Goal: Task Accomplishment & Management: Use online tool/utility

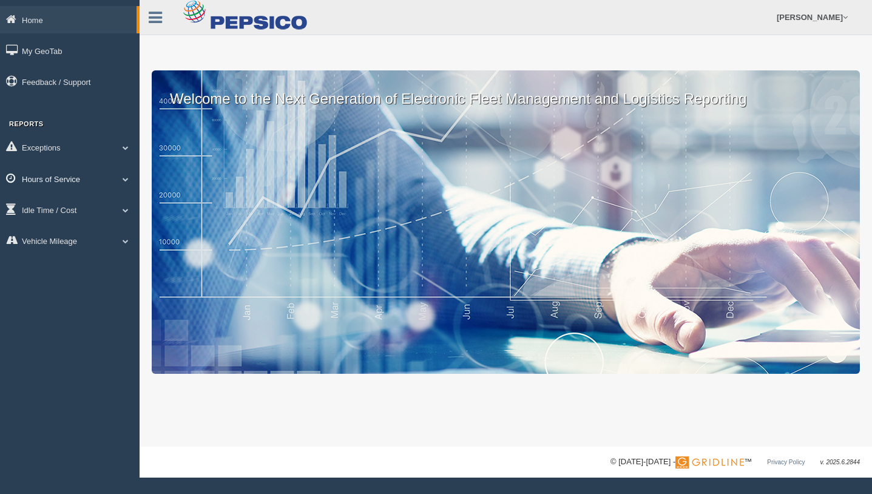
click at [42, 181] on link "Hours of Service" at bounding box center [70, 178] width 140 height 27
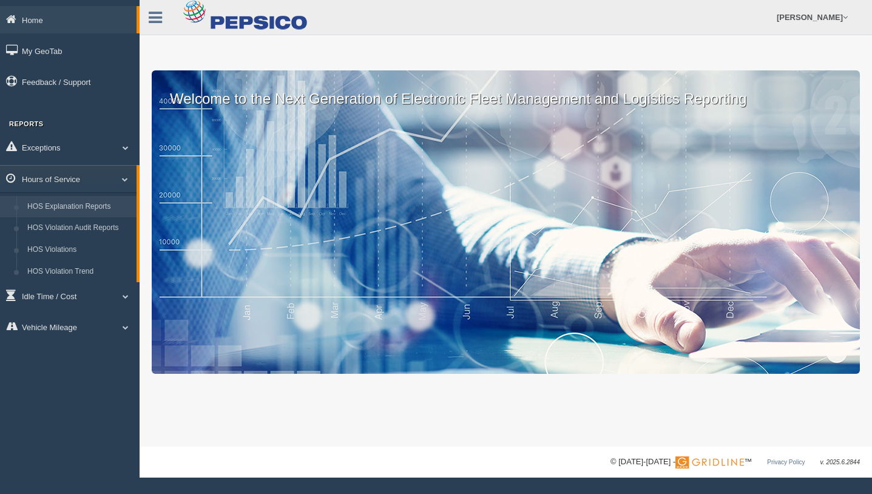
click at [45, 202] on link "HOS Explanation Reports" at bounding box center [79, 207] width 115 height 22
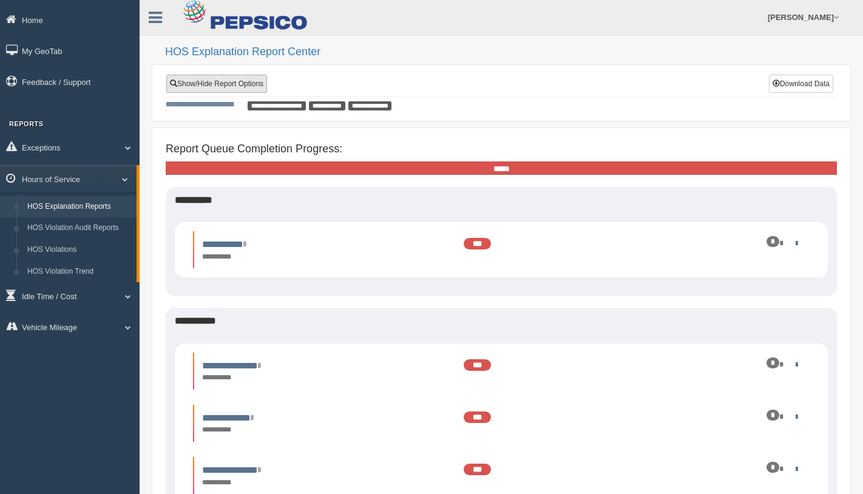
click at [224, 82] on link "Show/Hide Report Options" at bounding box center [216, 84] width 101 height 18
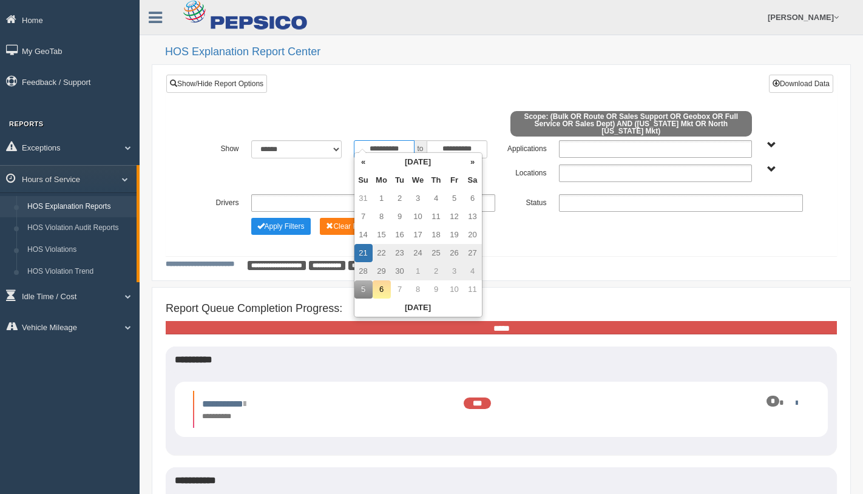
click at [366, 142] on input "**********" at bounding box center [384, 149] width 61 height 18
click at [379, 288] on td "6" at bounding box center [381, 289] width 18 height 18
type input "**********"
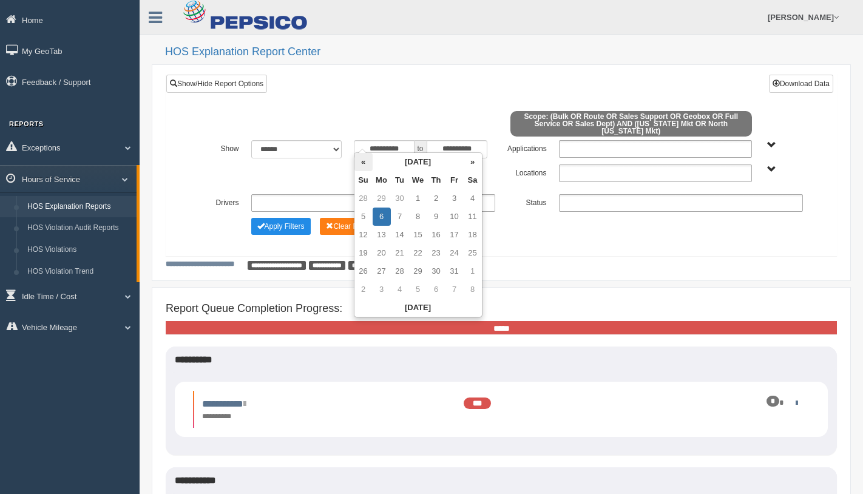
click at [361, 160] on th "«" at bounding box center [363, 162] width 18 height 18
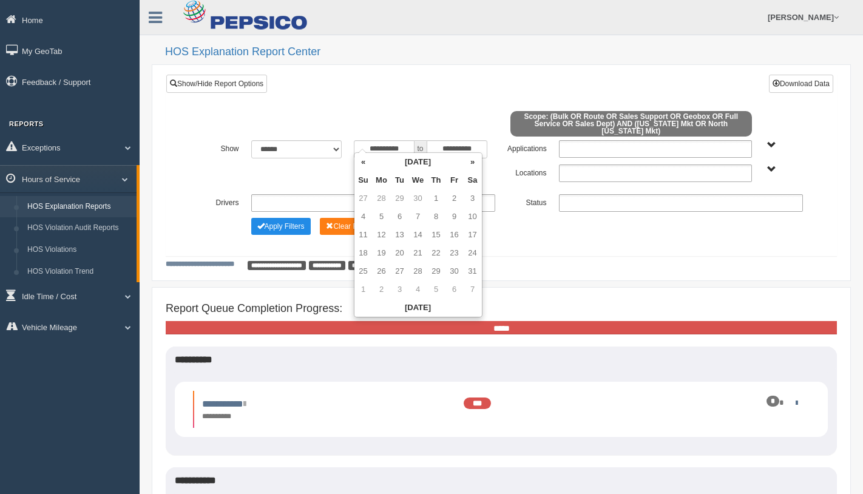
click at [361, 160] on th "«" at bounding box center [363, 162] width 18 height 18
click at [359, 215] on td "6" at bounding box center [363, 216] width 18 height 18
type input "**********"
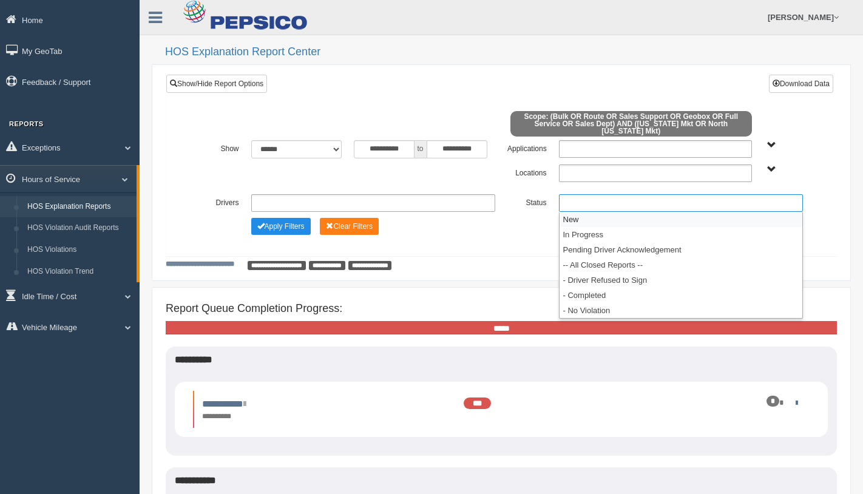
click at [583, 201] on ul at bounding box center [681, 203] width 244 height 18
click at [579, 213] on li "New" at bounding box center [680, 219] width 243 height 15
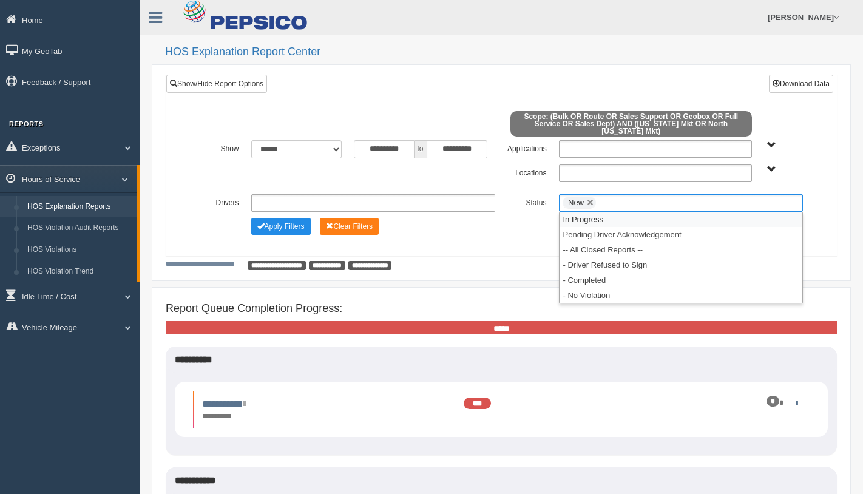
click at [579, 213] on li "In Progress" at bounding box center [680, 219] width 243 height 15
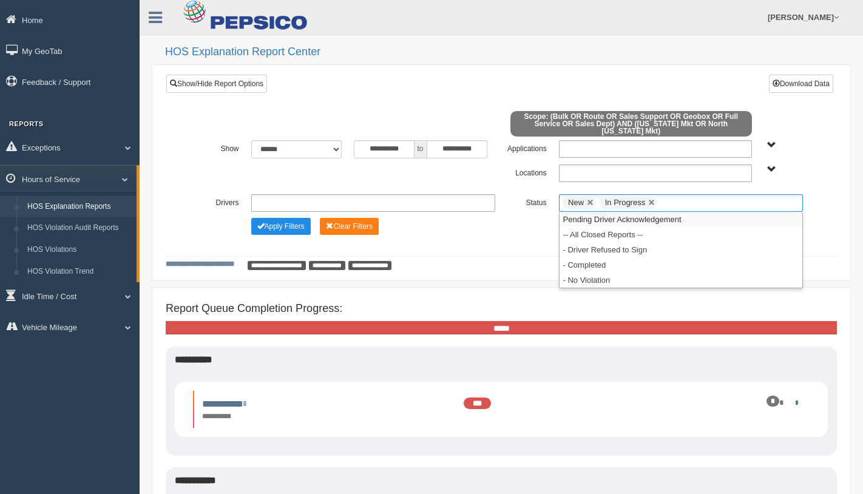
click at [579, 213] on li "Pending Driver Acknowledgement" at bounding box center [680, 219] width 243 height 15
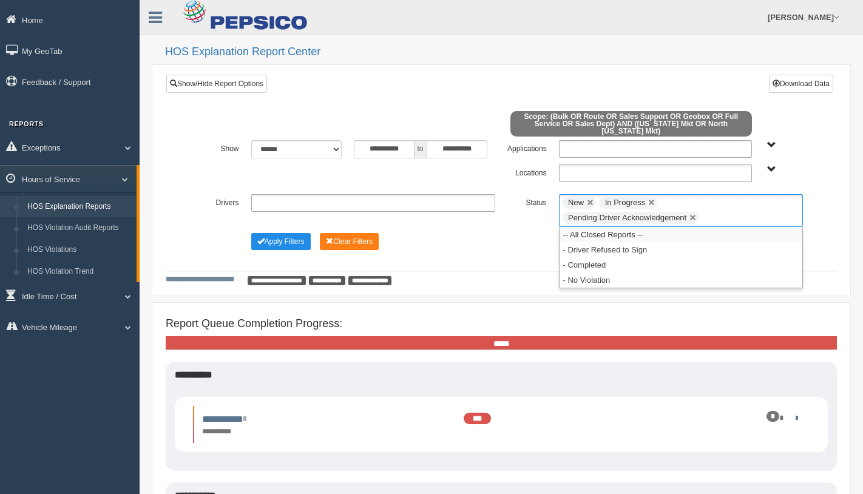
click at [579, 227] on li "-- All Closed Reports --" at bounding box center [680, 234] width 243 height 15
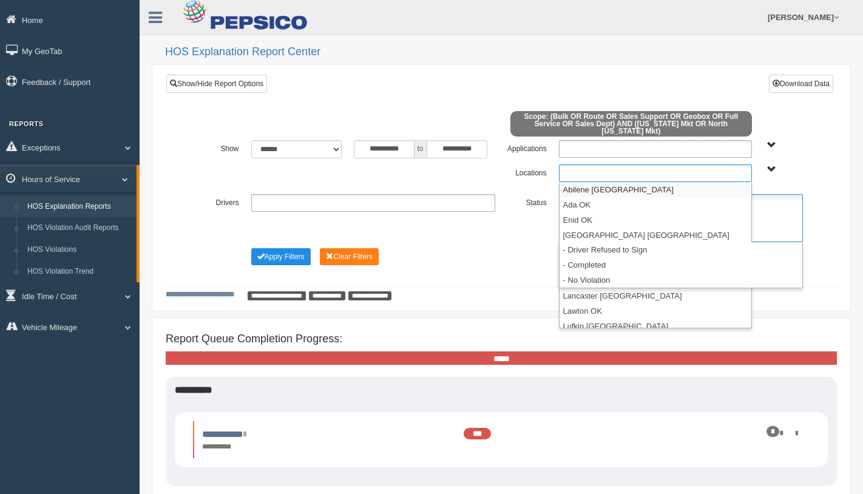
click at [565, 170] on ul at bounding box center [655, 173] width 193 height 18
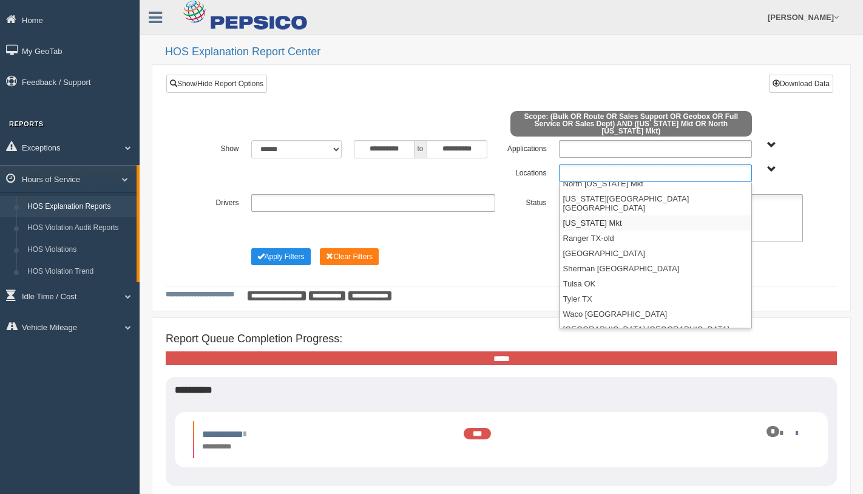
click at [577, 215] on li "[US_STATE] Mkt" at bounding box center [655, 222] width 192 height 15
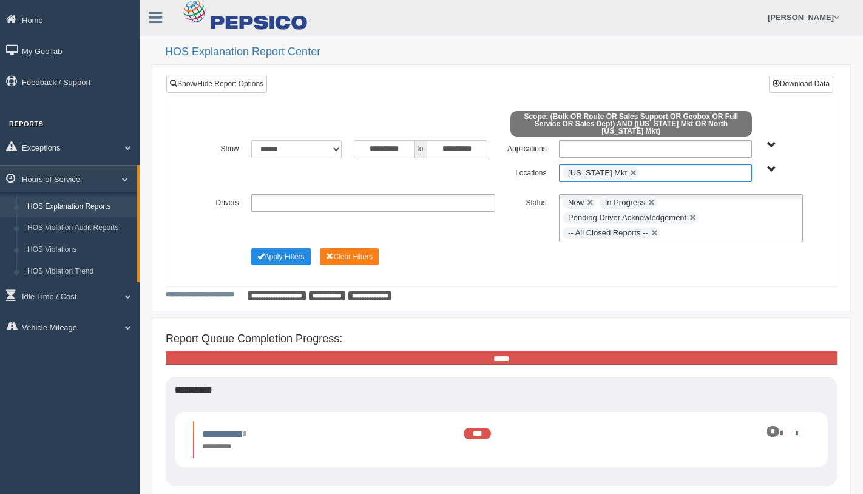
scroll to position [173, 0]
click at [286, 252] on button "Apply Filters" at bounding box center [280, 256] width 59 height 17
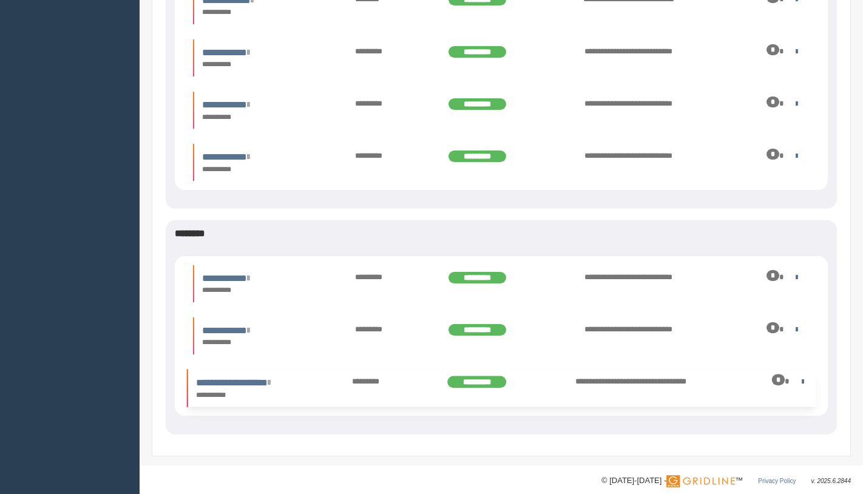
scroll to position [710, 0]
